Goal: Task Accomplishment & Management: Use online tool/utility

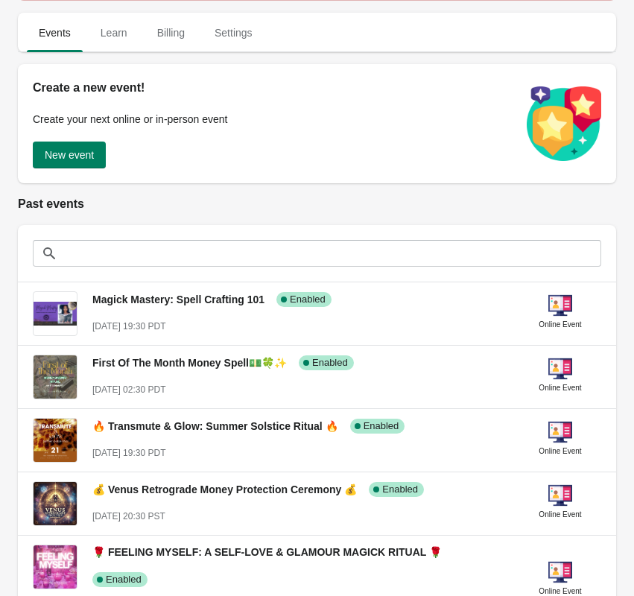
scroll to position [153, 0]
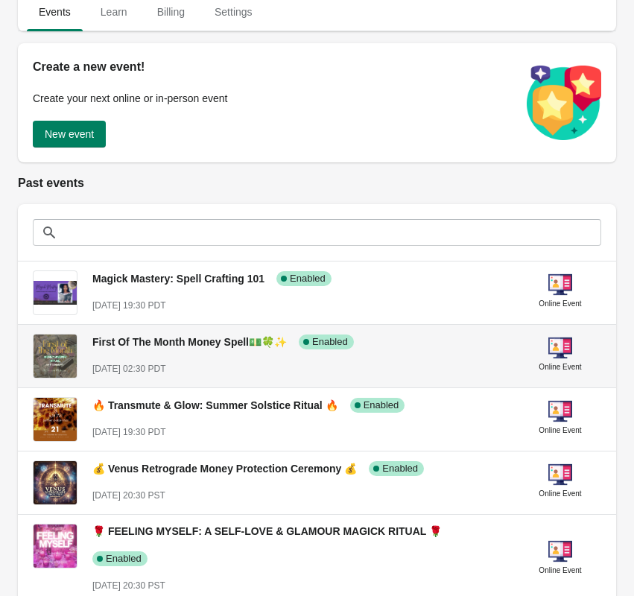
click at [360, 355] on div "First Of The Month Money Spell💵🍀✨ Success Complete Enabled [DATE] 02:30 PDT" at bounding box center [299, 349] width 415 height 54
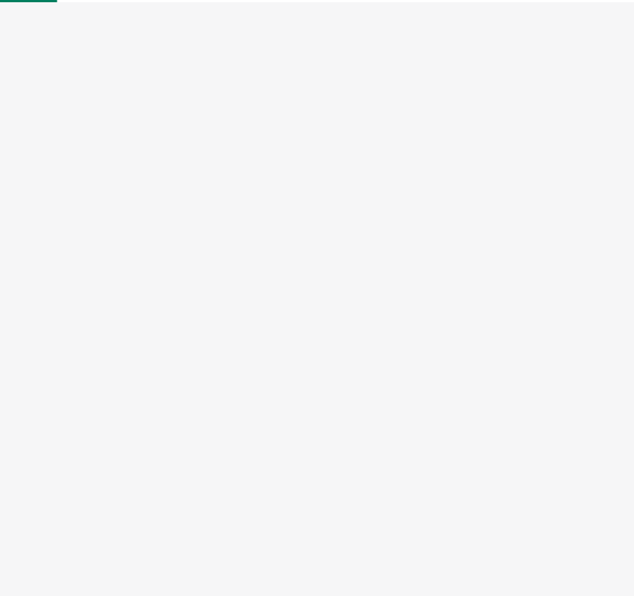
select select "US"
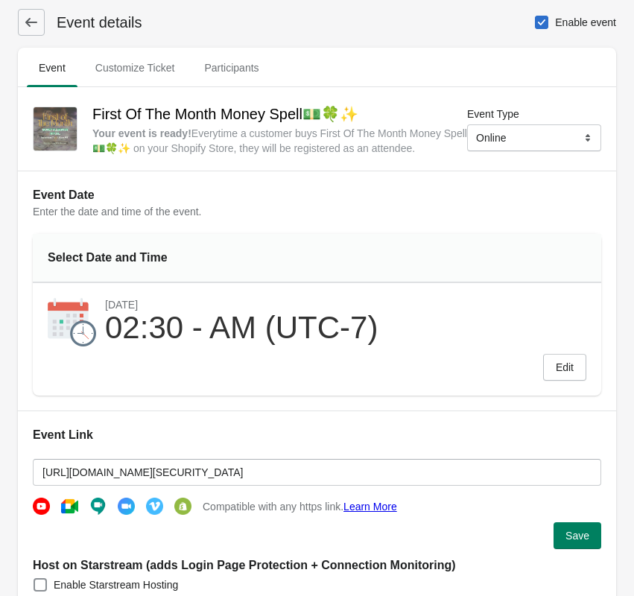
scroll to position [12, 0]
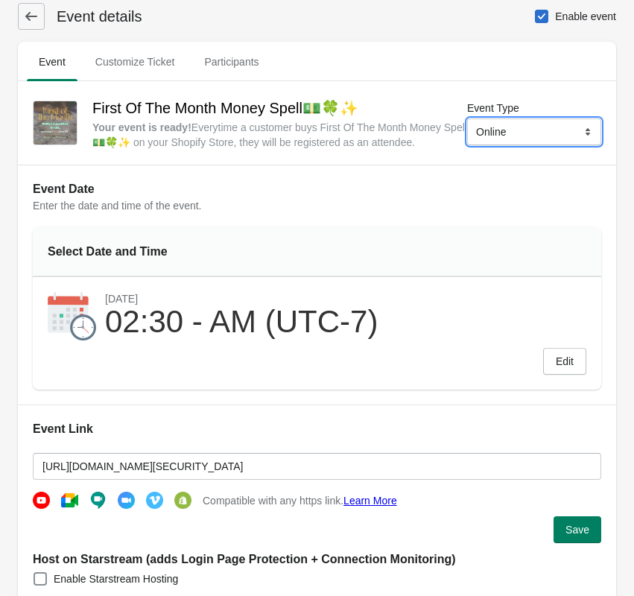
click at [576, 124] on select "Online Physical" at bounding box center [534, 131] width 134 height 27
click at [537, 16] on span at bounding box center [541, 16] width 13 height 13
click at [535, 10] on input "Enable event" at bounding box center [535, 10] width 1 height 1
checkbox input "false"
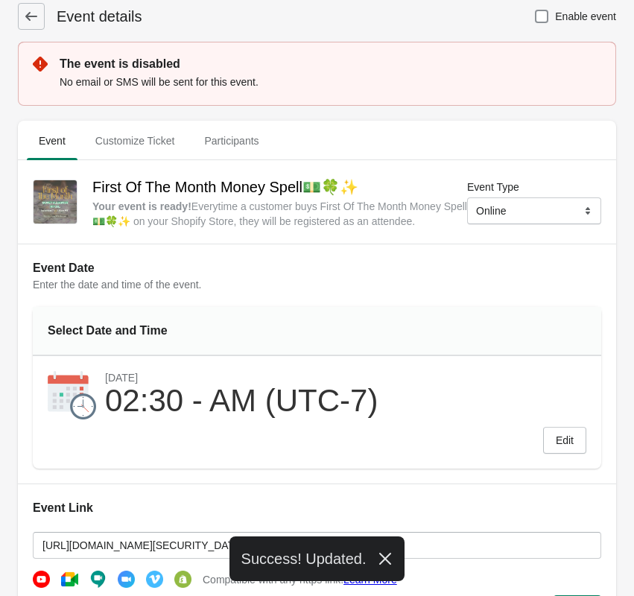
click at [32, 20] on icon at bounding box center [31, 16] width 15 height 15
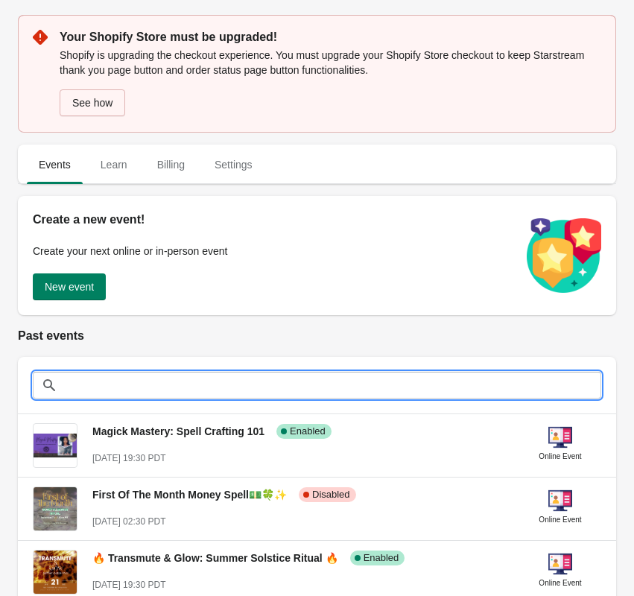
click at [436, 392] on input "text" at bounding box center [332, 385] width 538 height 27
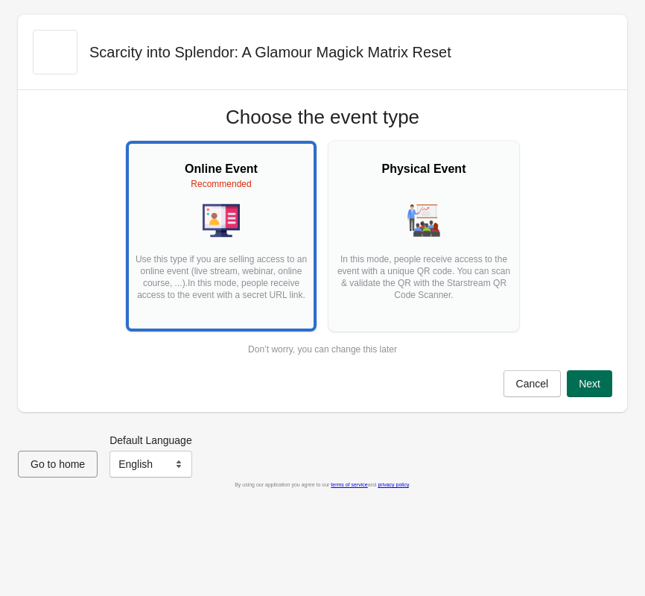
click at [600, 378] on button "Next" at bounding box center [589, 383] width 45 height 27
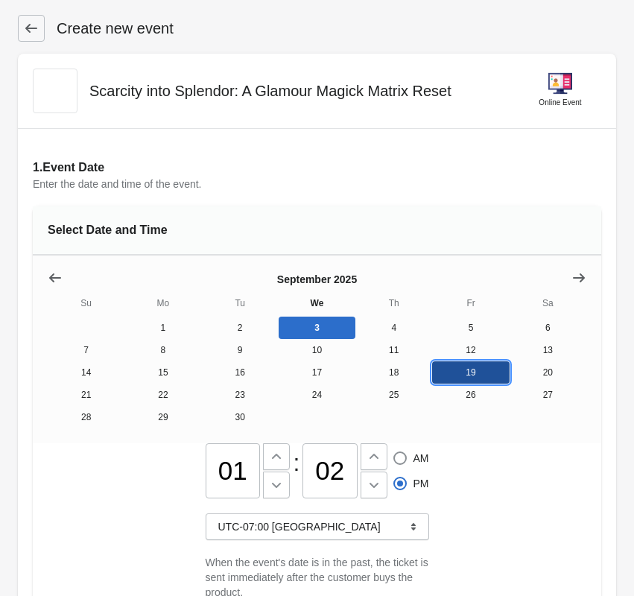
click at [479, 369] on button "19" at bounding box center [470, 372] width 77 height 22
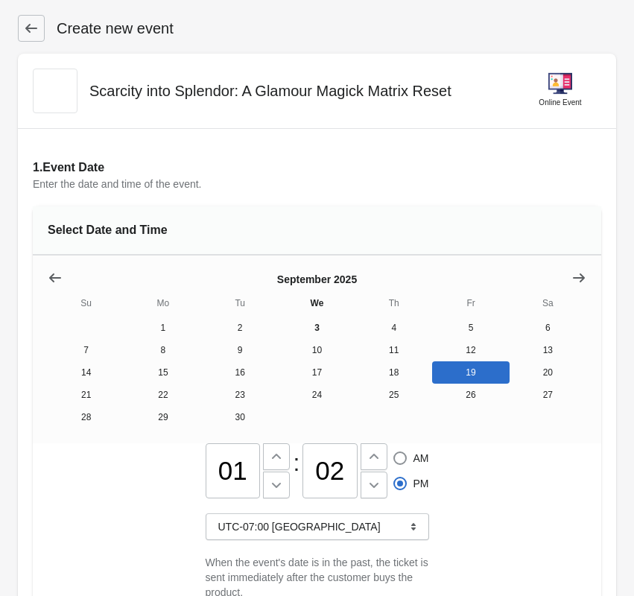
click at [233, 474] on input "01" at bounding box center [233, 470] width 55 height 55
type input "1"
type input "07"
radio input "true"
radio input "false"
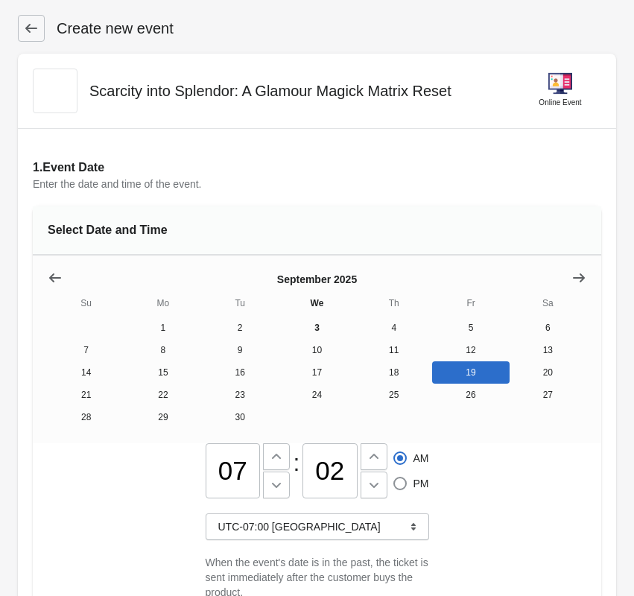
click at [342, 477] on input "02" at bounding box center [329, 470] width 55 height 55
type input "30"
click at [402, 480] on span at bounding box center [399, 483] width 13 height 13
click at [394, 477] on input "PM" at bounding box center [393, 477] width 1 height 1
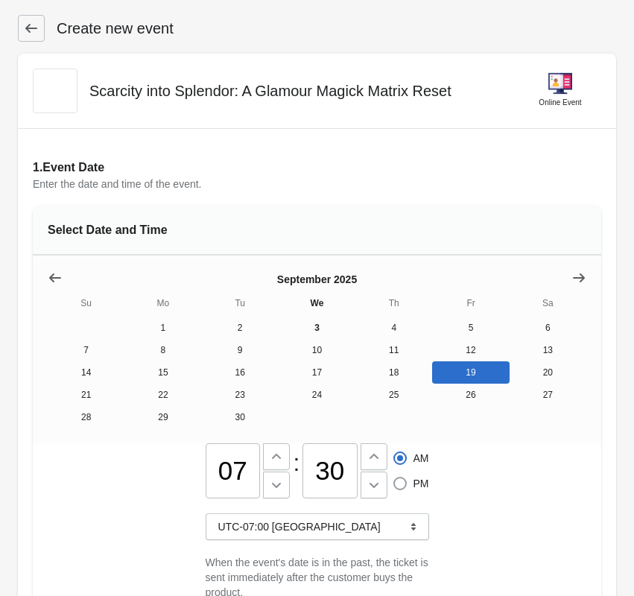
radio input "true"
radio input "false"
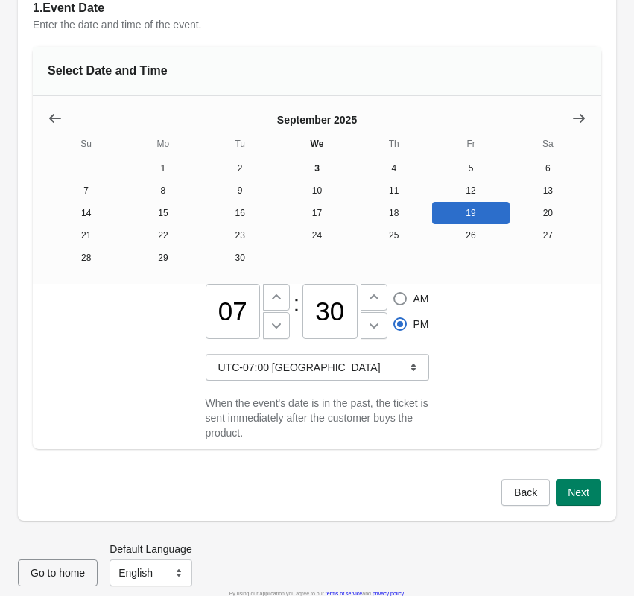
scroll to position [171, 0]
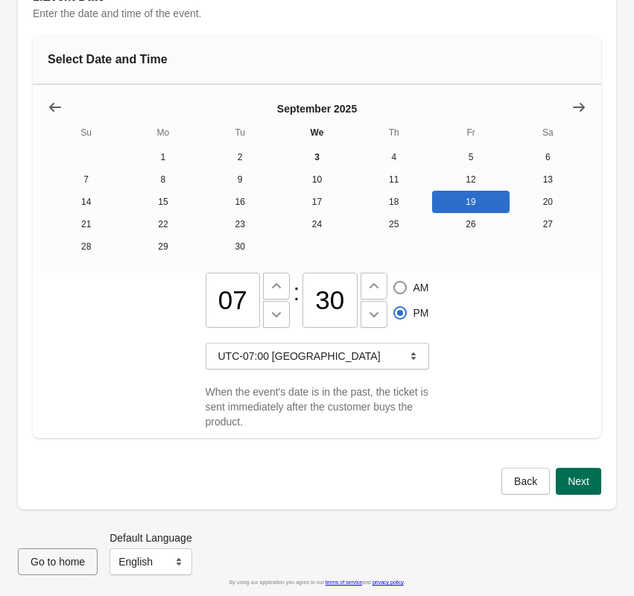
click at [584, 489] on button "Next" at bounding box center [578, 481] width 45 height 27
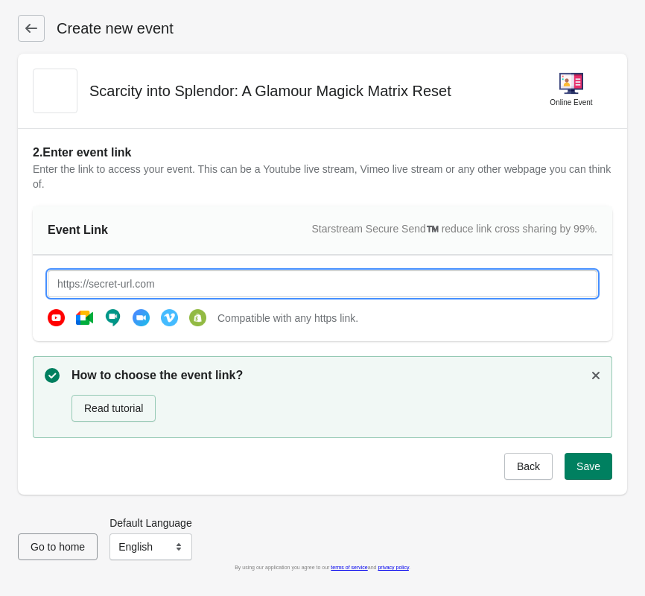
click at [352, 284] on input "text" at bounding box center [323, 283] width 550 height 27
paste input "[URL][DOMAIN_NAME][SECURITY_DATA]"
type input "[URL][DOMAIN_NAME][SECURITY_DATA]"
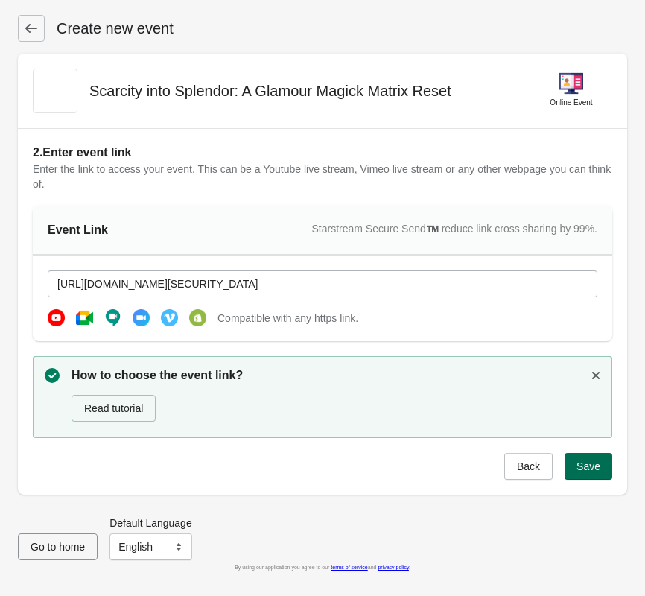
click at [598, 457] on button "Save" at bounding box center [589, 466] width 48 height 27
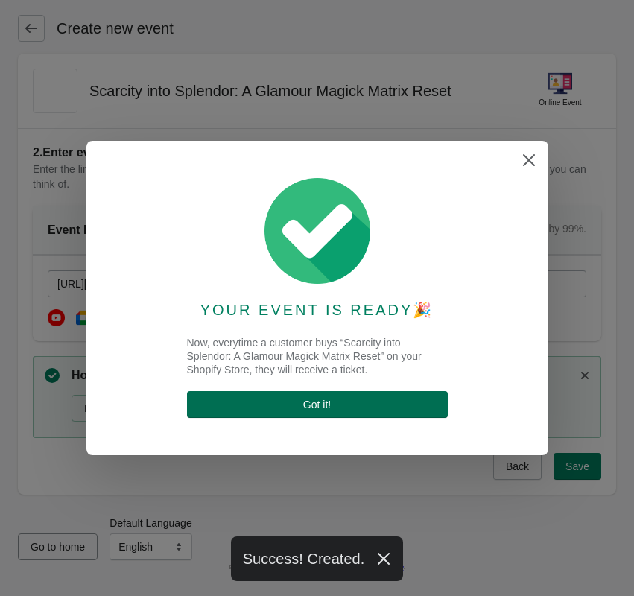
click at [378, 402] on span "Got it !" at bounding box center [317, 404] width 237 height 12
select select "US"
